Goal: Navigation & Orientation: Find specific page/section

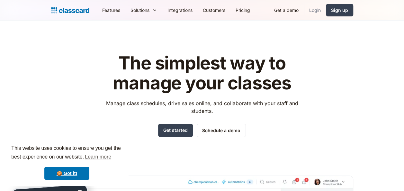
click at [315, 8] on link "Login" at bounding box center [315, 10] width 22 height 14
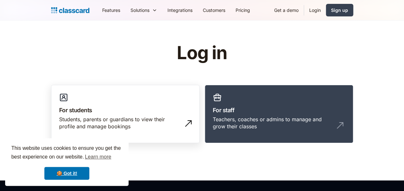
click at [122, 113] on h3 "For students" at bounding box center [125, 110] width 133 height 9
